Goal: Task Accomplishment & Management: Manage account settings

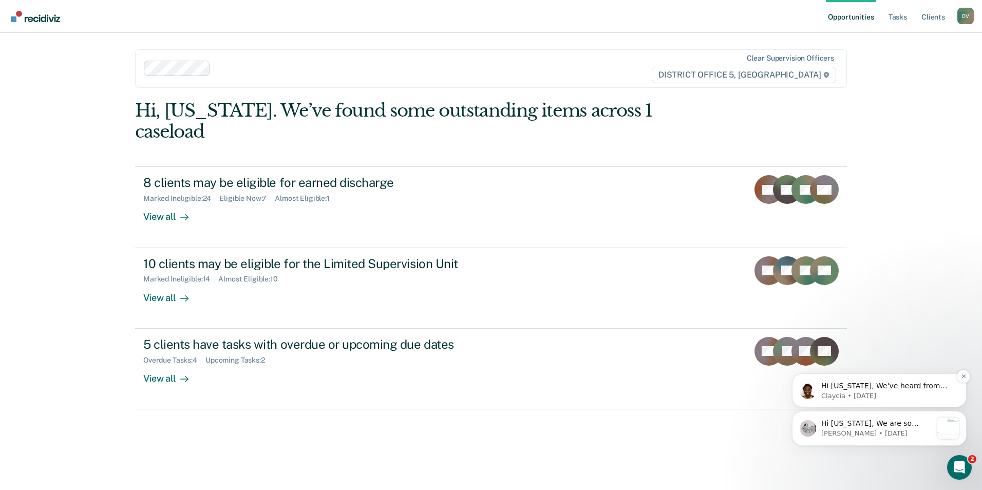
click at [917, 397] on p "Claycia • [DATE]" at bounding box center [887, 395] width 133 height 9
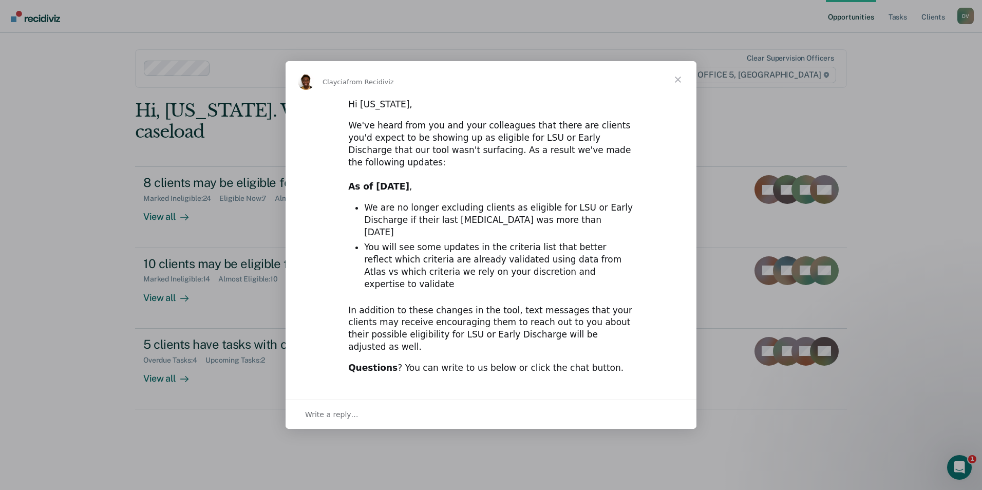
click at [680, 98] on span "Close" at bounding box center [677, 79] width 37 height 37
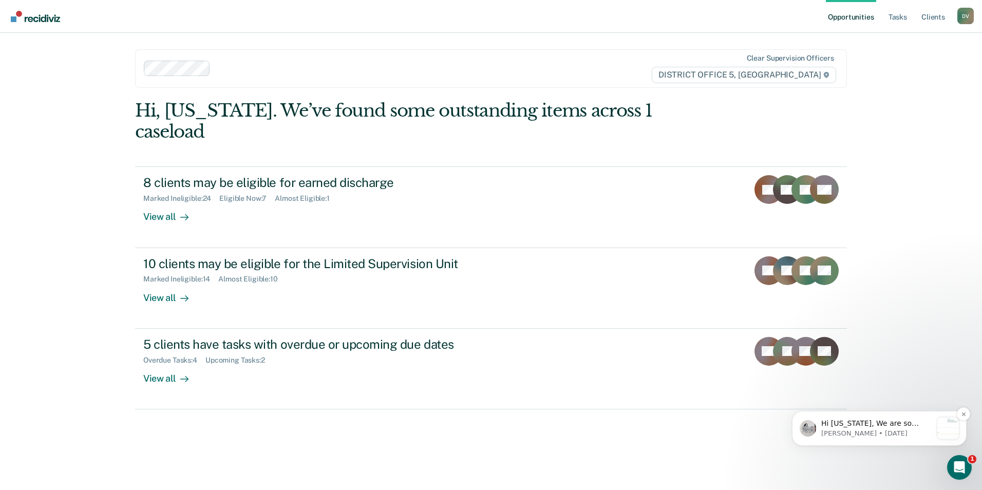
click at [876, 417] on div "Hi [US_STATE], We are so excited to announce a brand new feature: AI case note …" at bounding box center [879, 428] width 175 height 35
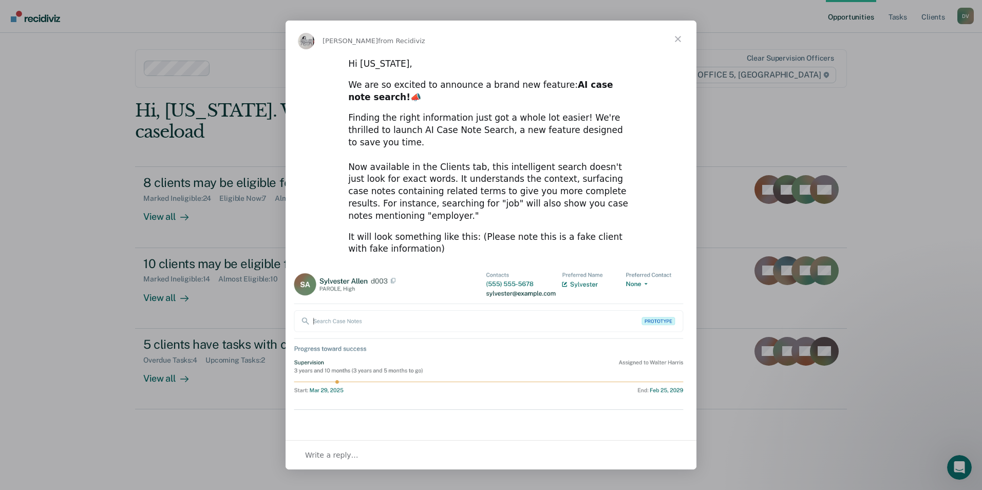
click at [678, 42] on span "Close" at bounding box center [677, 39] width 37 height 37
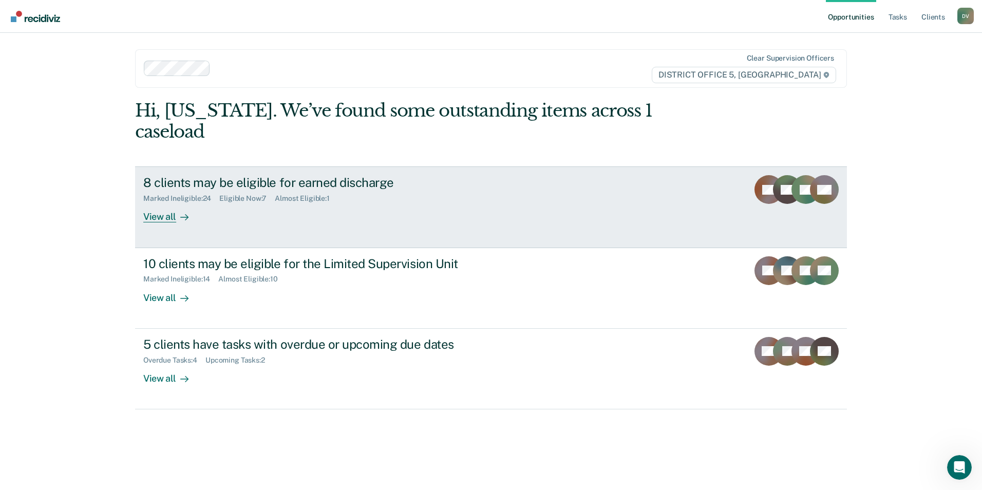
click at [177, 175] on div "8 clients may be eligible for earned discharge" at bounding box center [323, 182] width 361 height 15
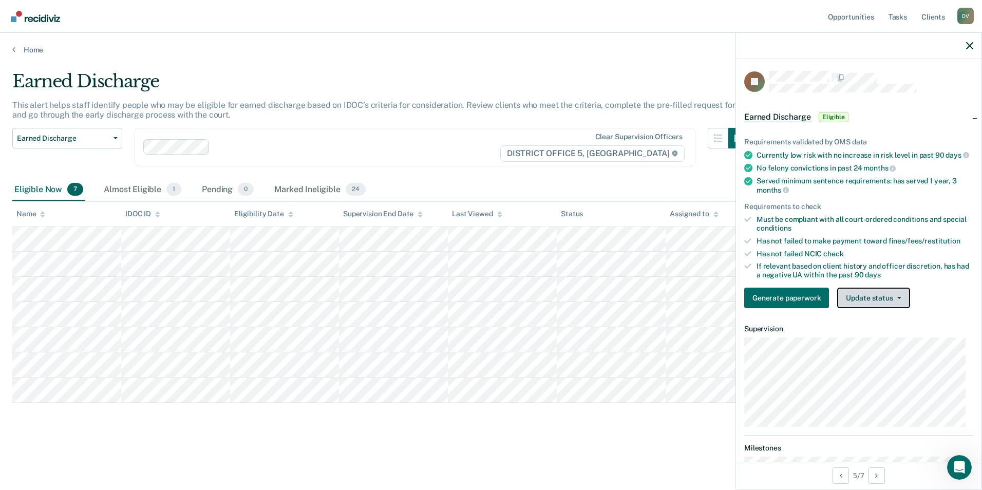
click at [868, 308] on button "Update status" at bounding box center [873, 298] width 72 height 21
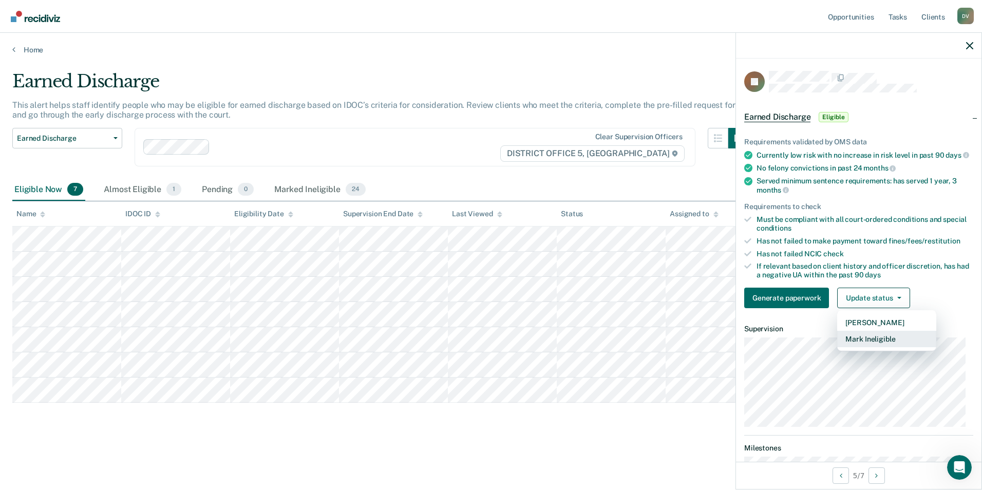
click at [865, 347] on button "Mark Ineligible" at bounding box center [886, 339] width 99 height 16
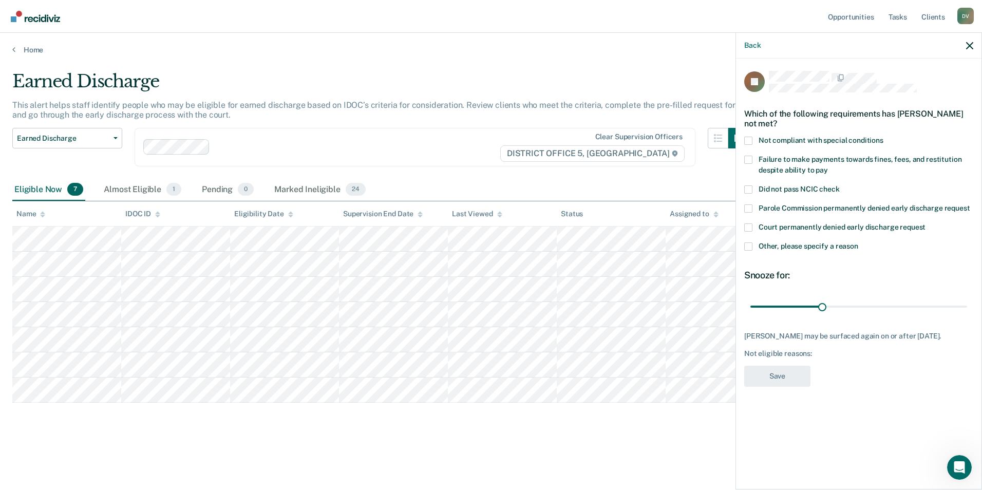
click at [748, 248] on span at bounding box center [748, 246] width 8 height 8
click at [858, 242] on input "Other, please specify a reason" at bounding box center [858, 242] width 0 height 0
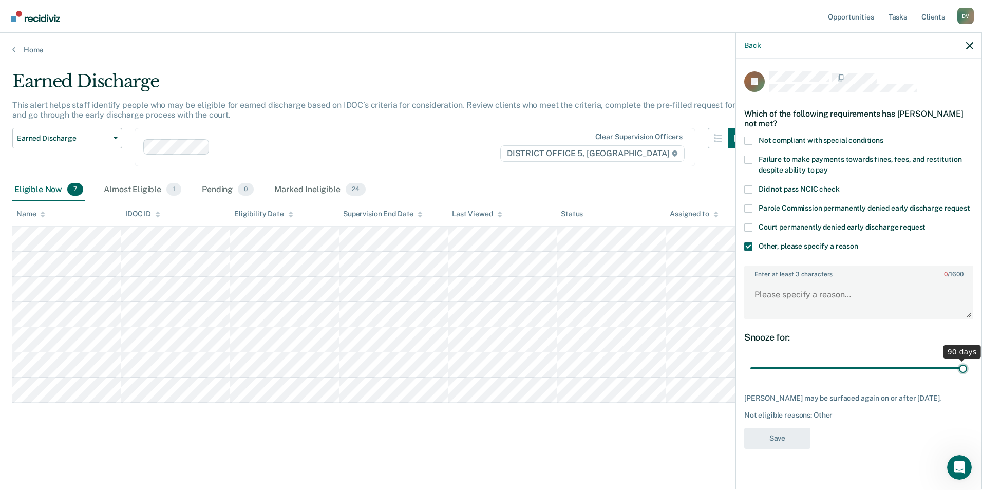
drag, startPoint x: 821, startPoint y: 368, endPoint x: 967, endPoint y: 365, distance: 145.4
type input "90"
click at [967, 365] on input "range" at bounding box center [858, 369] width 217 height 18
click at [841, 299] on textarea "Enter at least 3 characters 0 / 1600" at bounding box center [858, 299] width 227 height 38
type textarea "Client is still engaged in Drug Court Program"
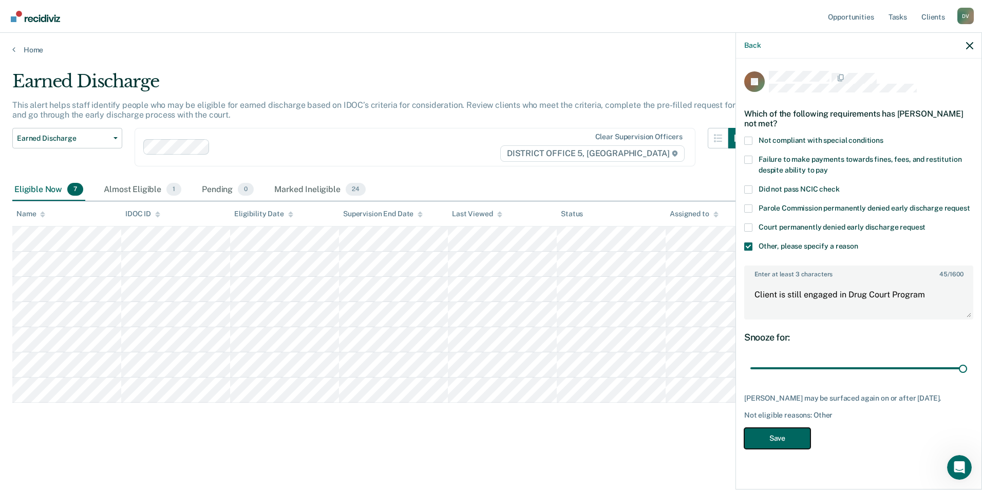
click at [780, 438] on button "Save" at bounding box center [777, 438] width 66 height 21
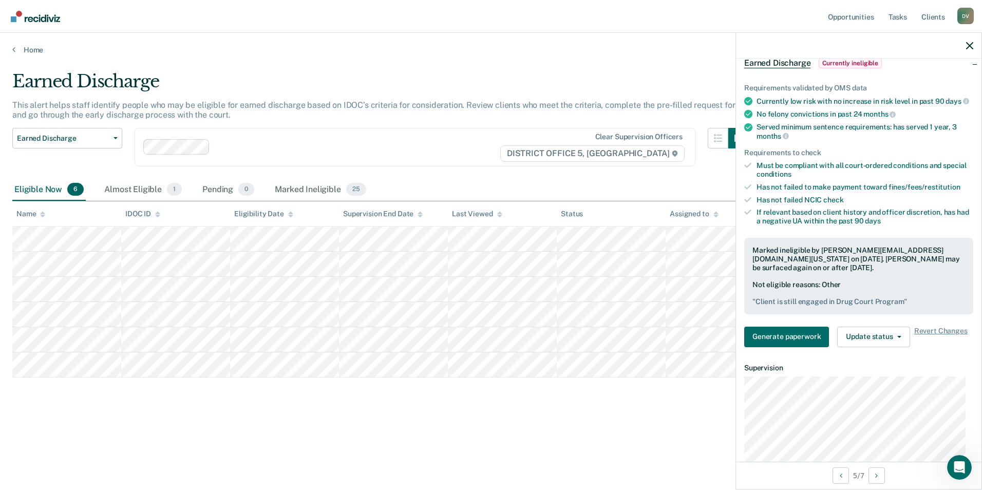
scroll to position [257, 0]
